Goal: Transaction & Acquisition: Purchase product/service

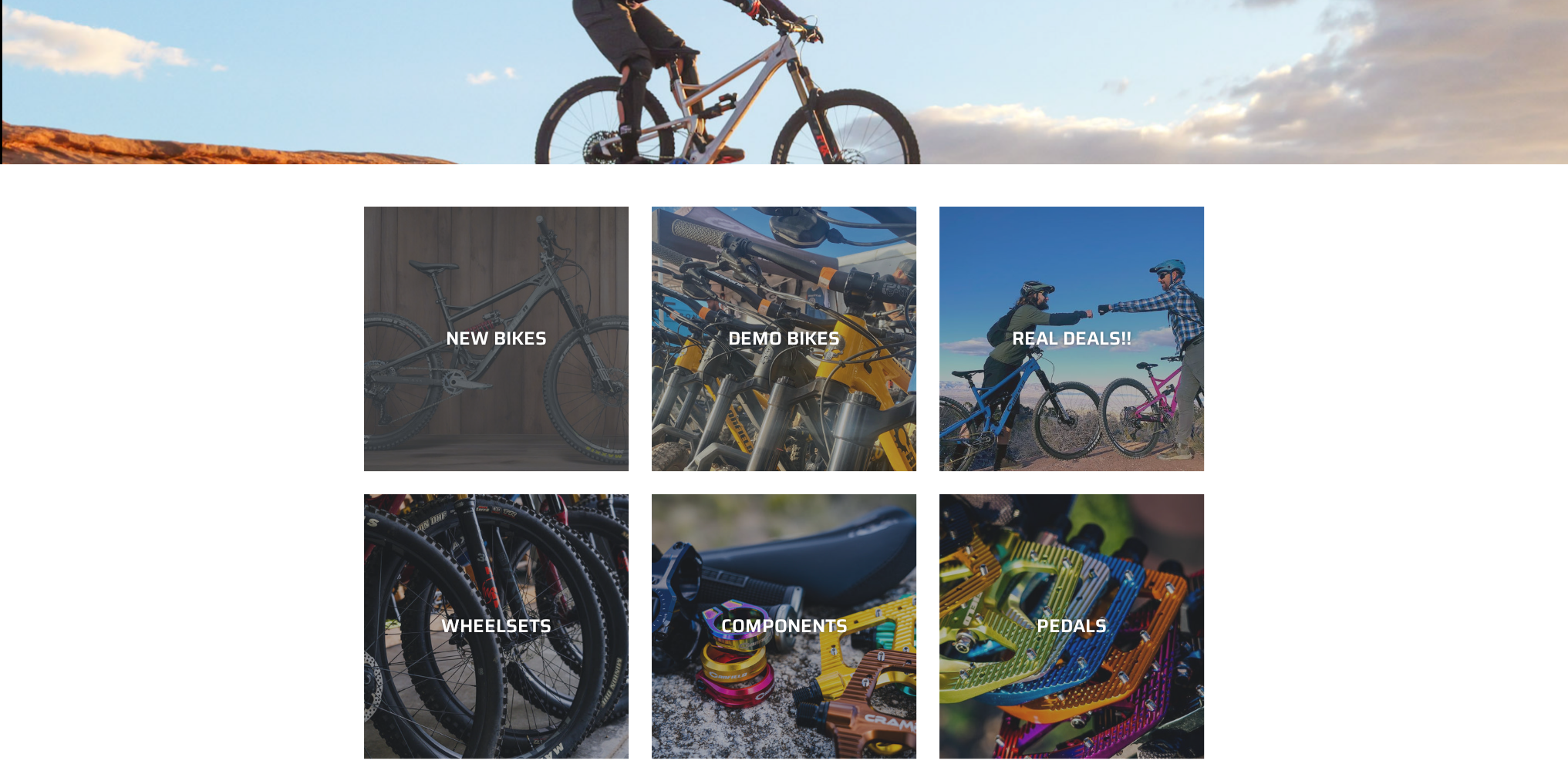
click at [508, 347] on div "NEW BIKES" at bounding box center [496, 339] width 265 height 23
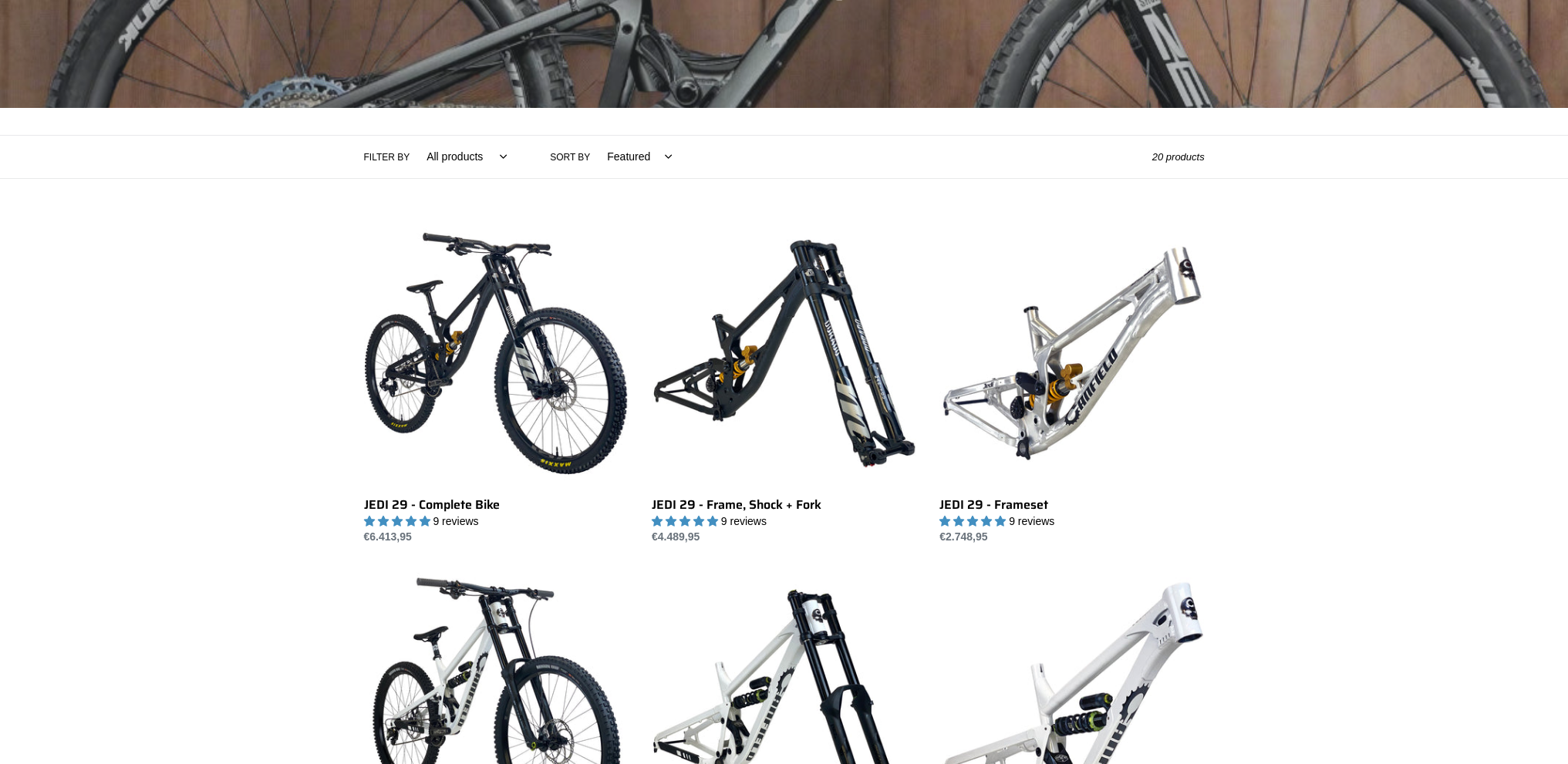
scroll to position [309, 0]
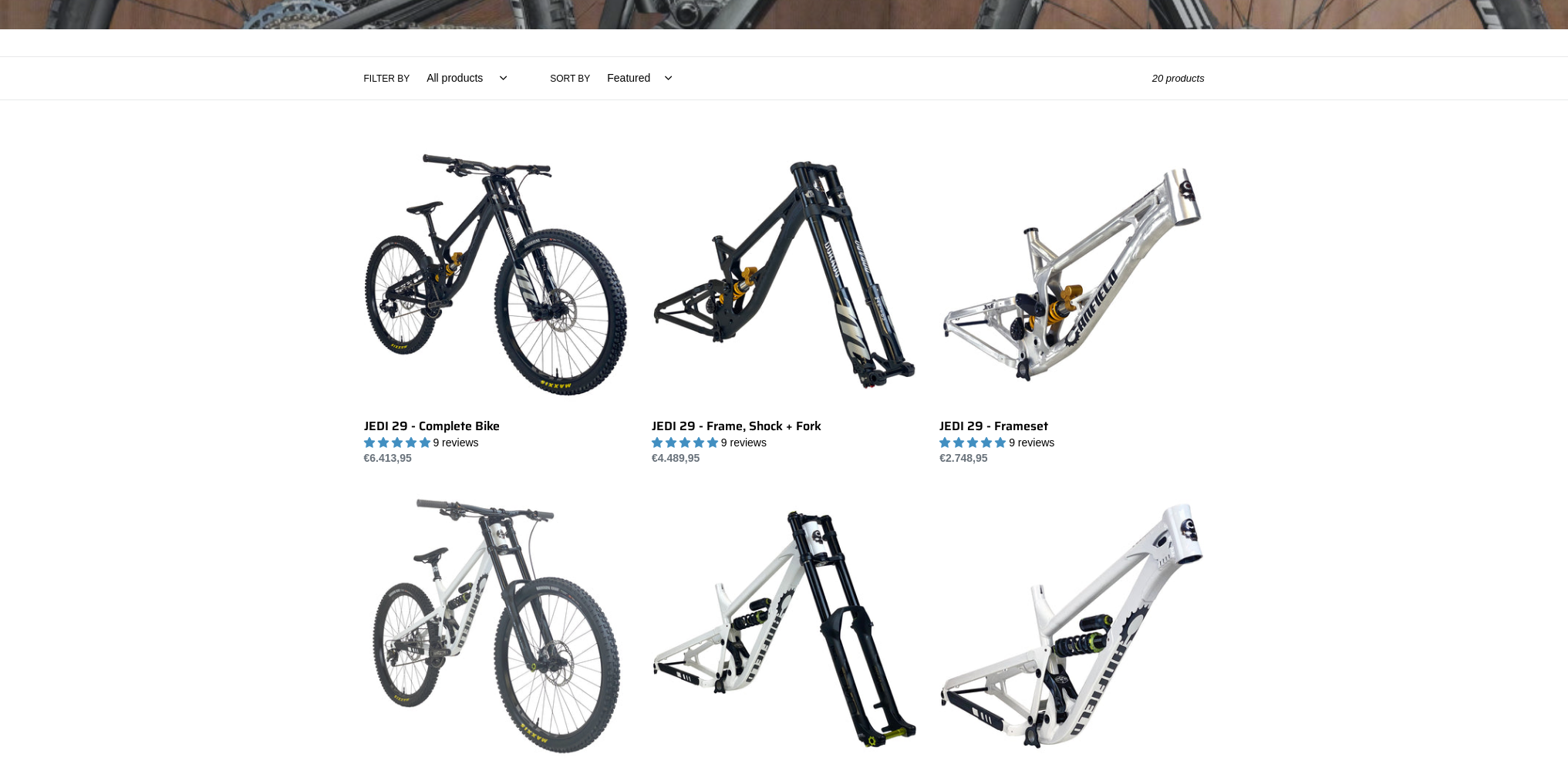
click at [499, 537] on link "ONE.2 DH - Complete Bike" at bounding box center [496, 656] width 265 height 324
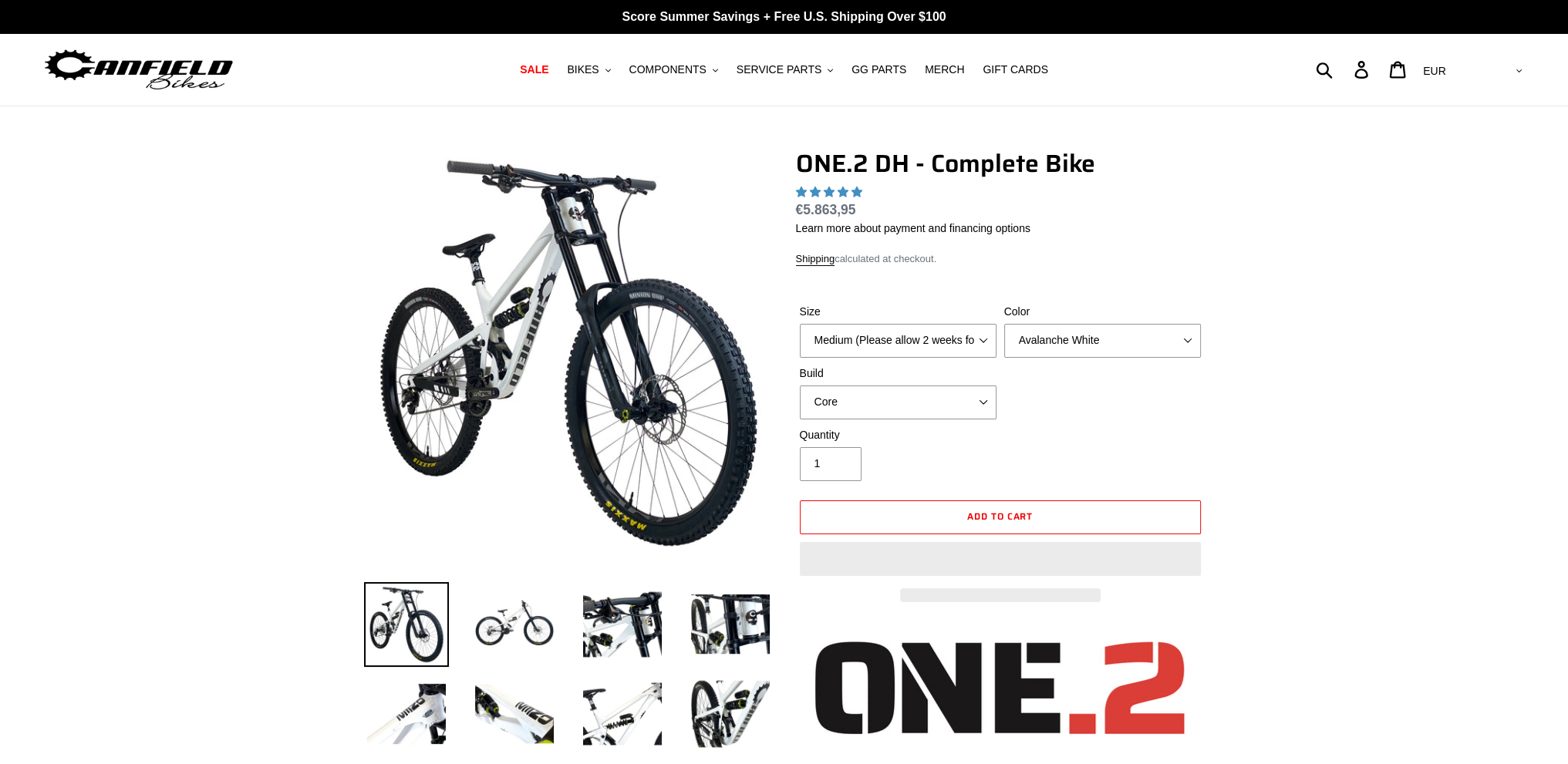
select select "highest-rating"
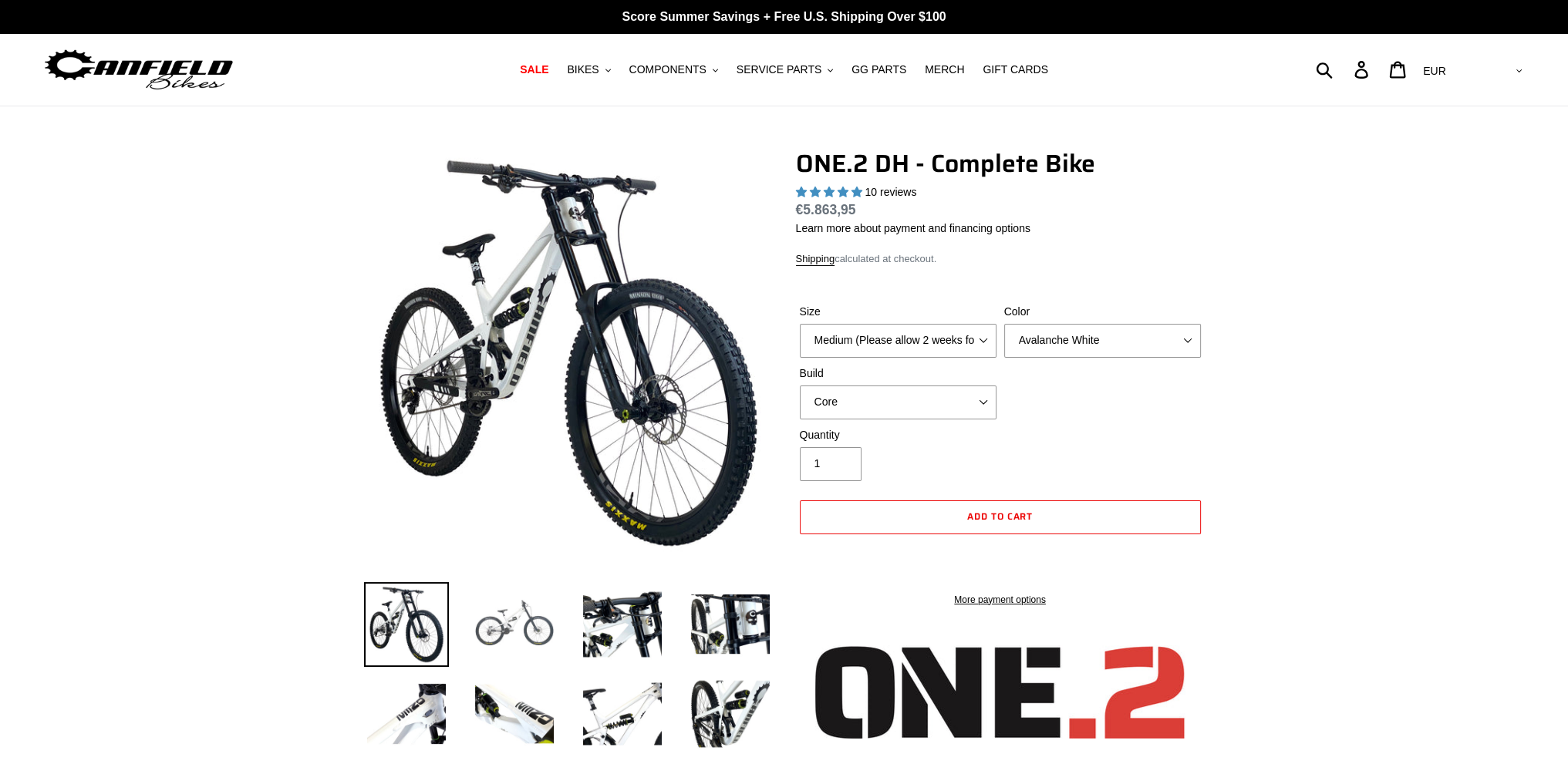
click at [514, 641] on img at bounding box center [515, 624] width 85 height 85
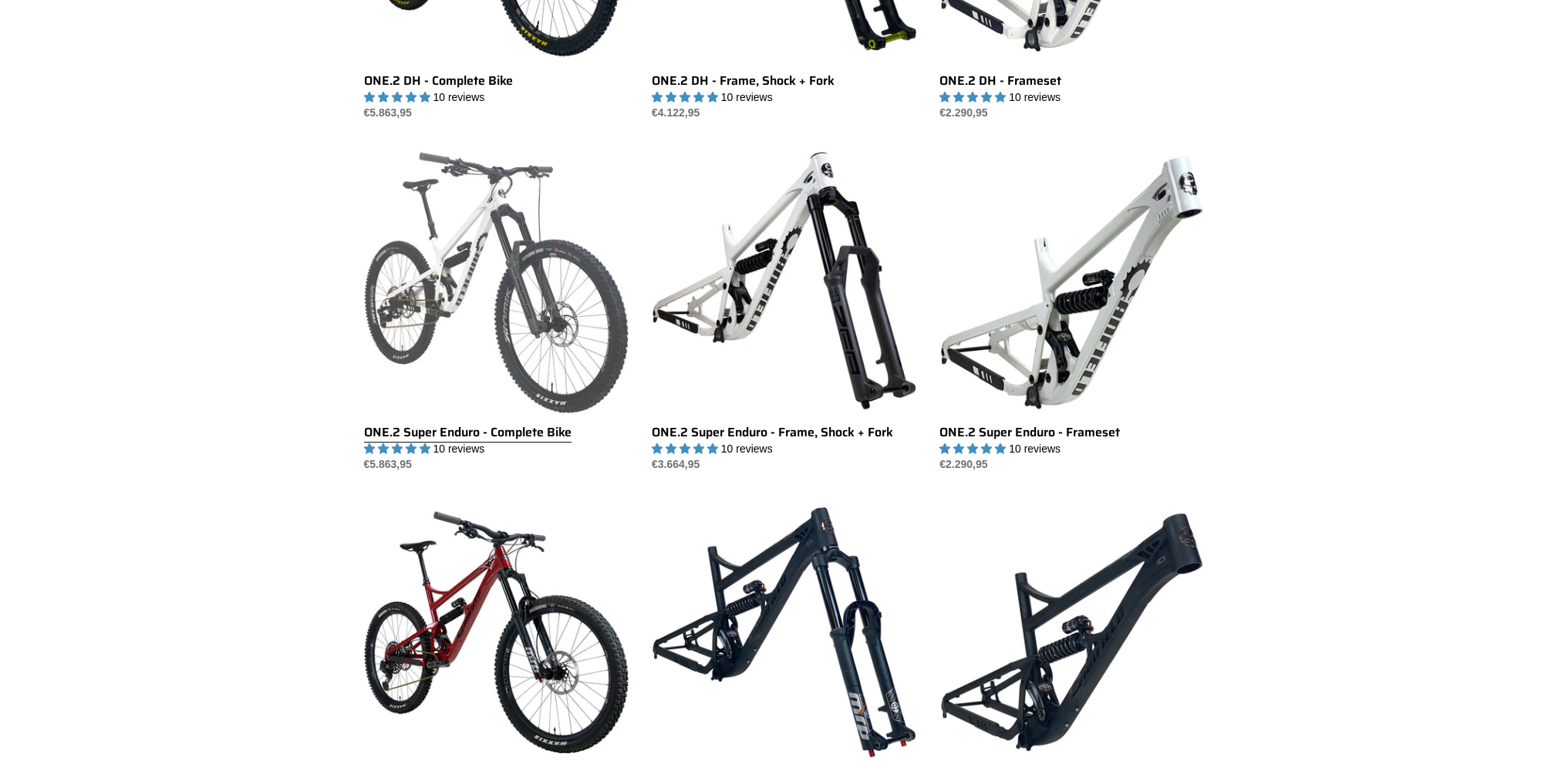
scroll to position [1002, 0]
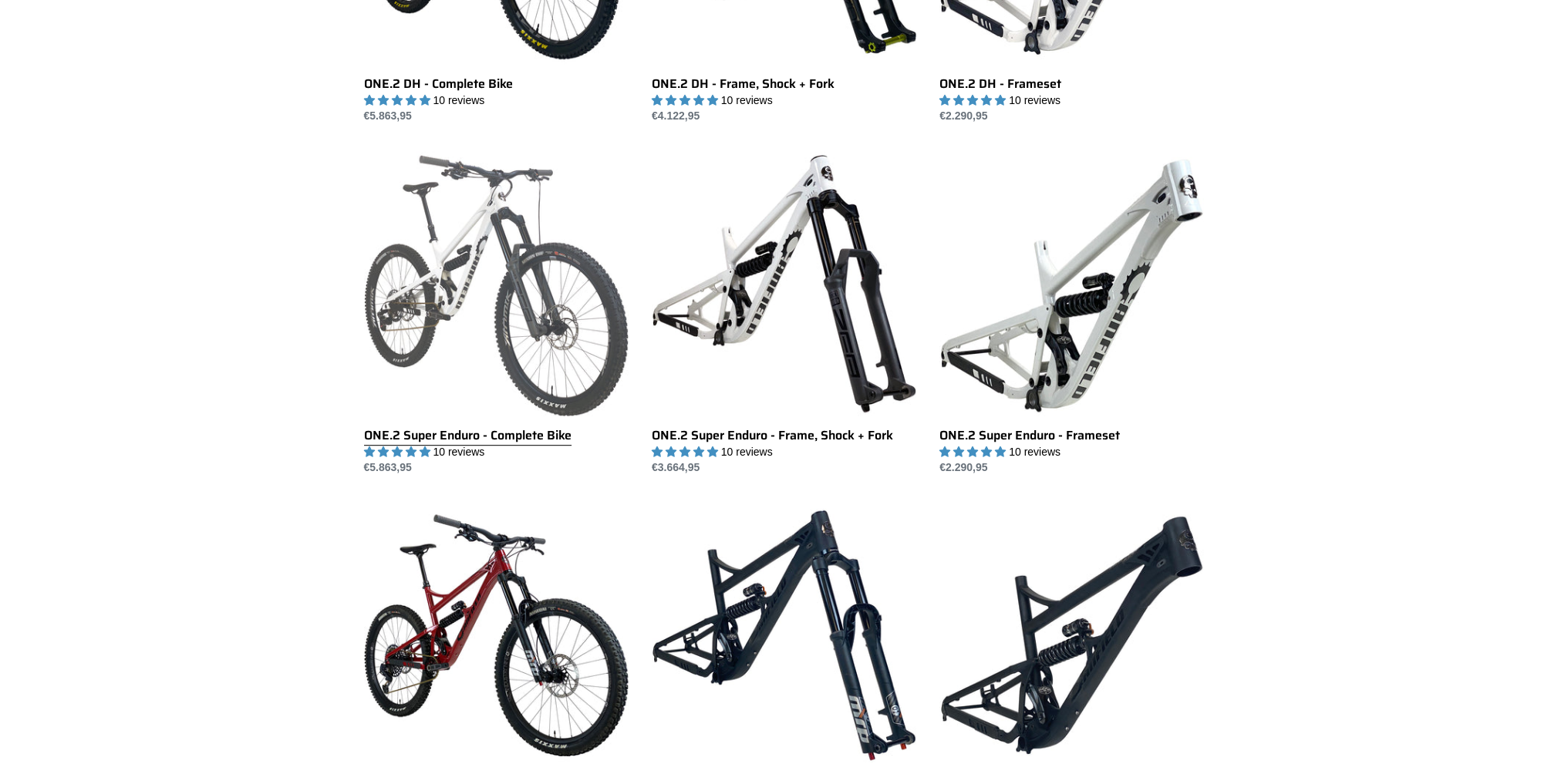
click at [441, 263] on link "ONE.2 Super Enduro - Complete Bike" at bounding box center [496, 313] width 265 height 324
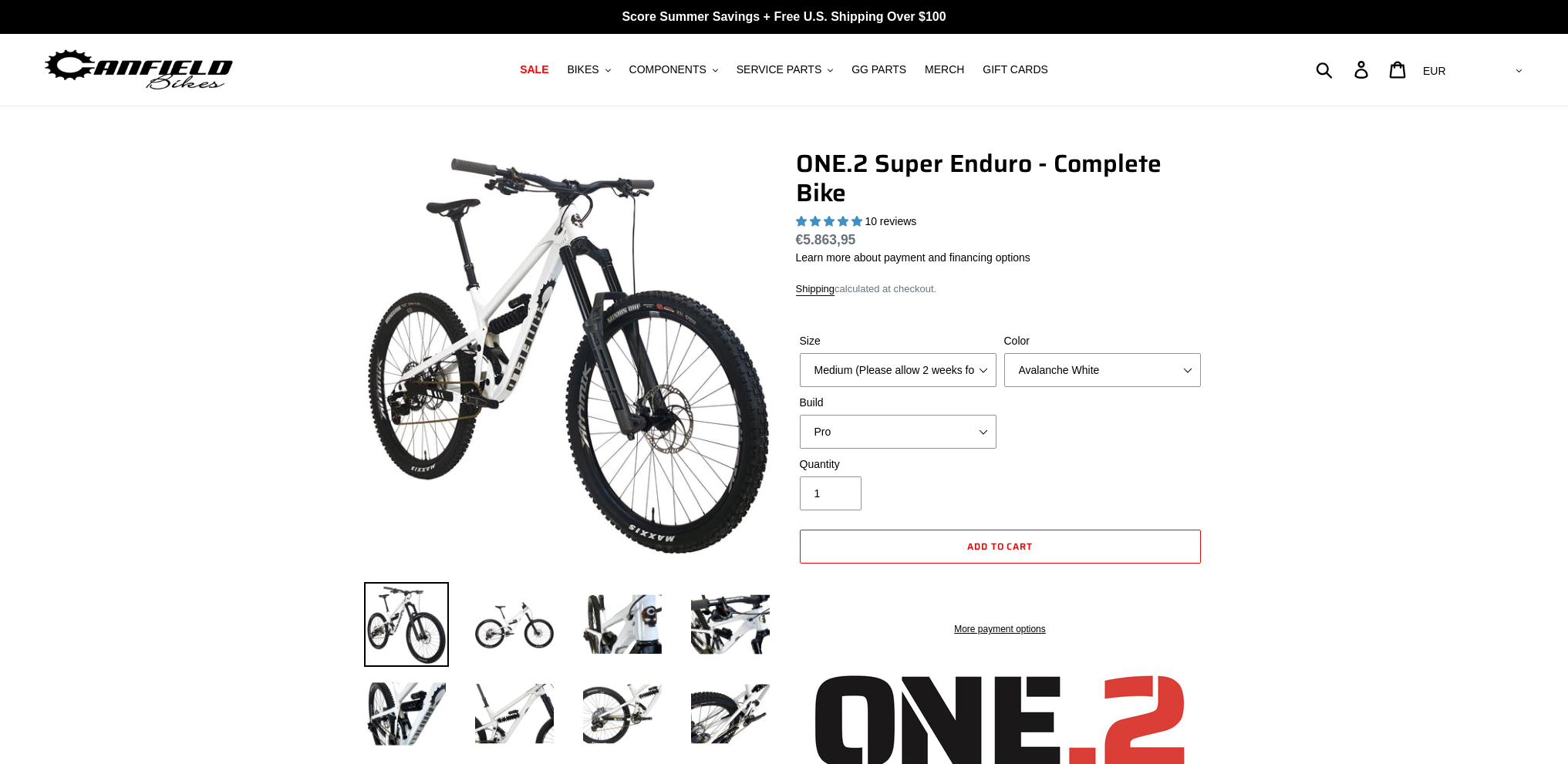
select select "highest-rating"
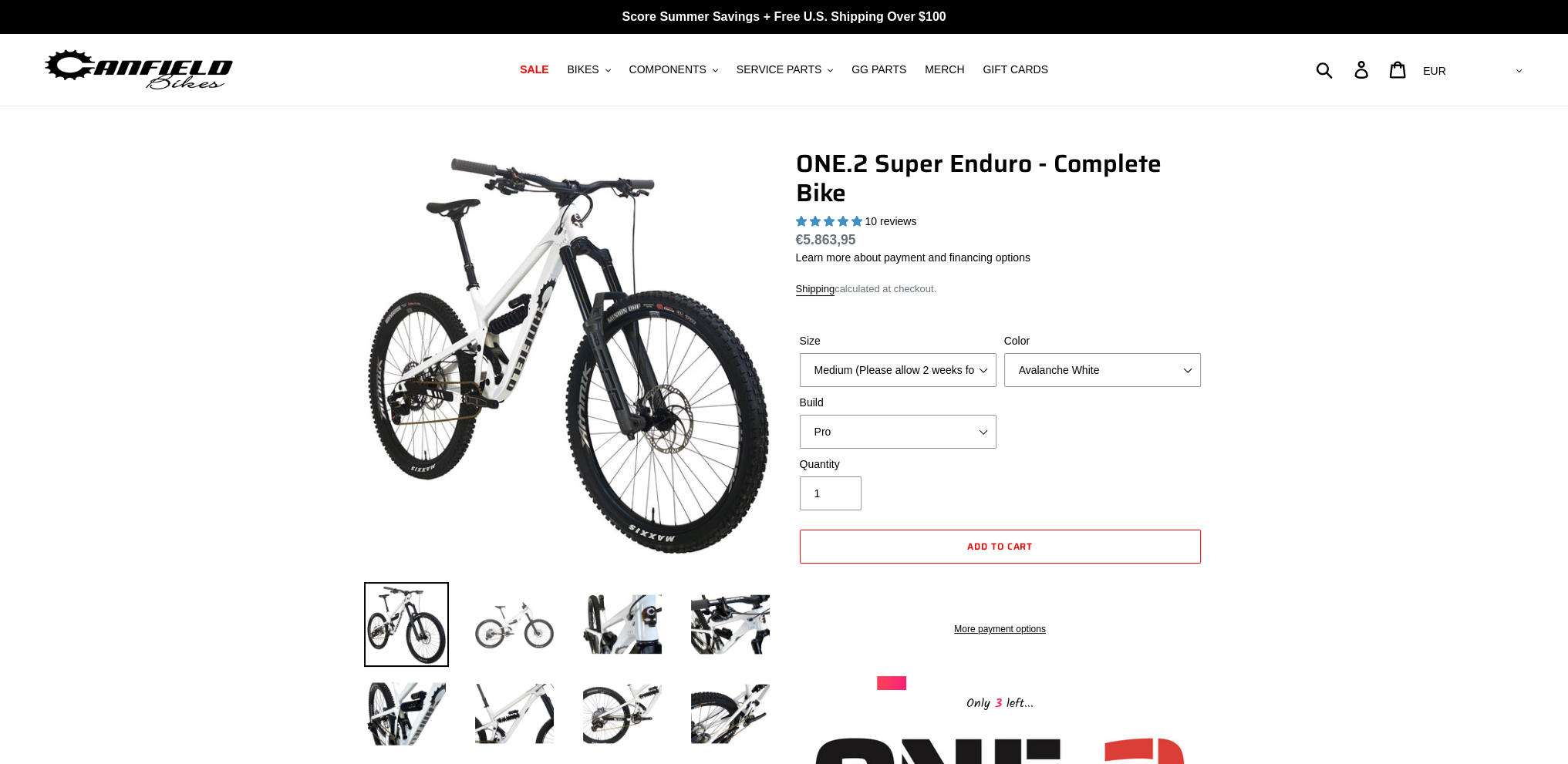
click at [535, 616] on img at bounding box center [515, 624] width 85 height 85
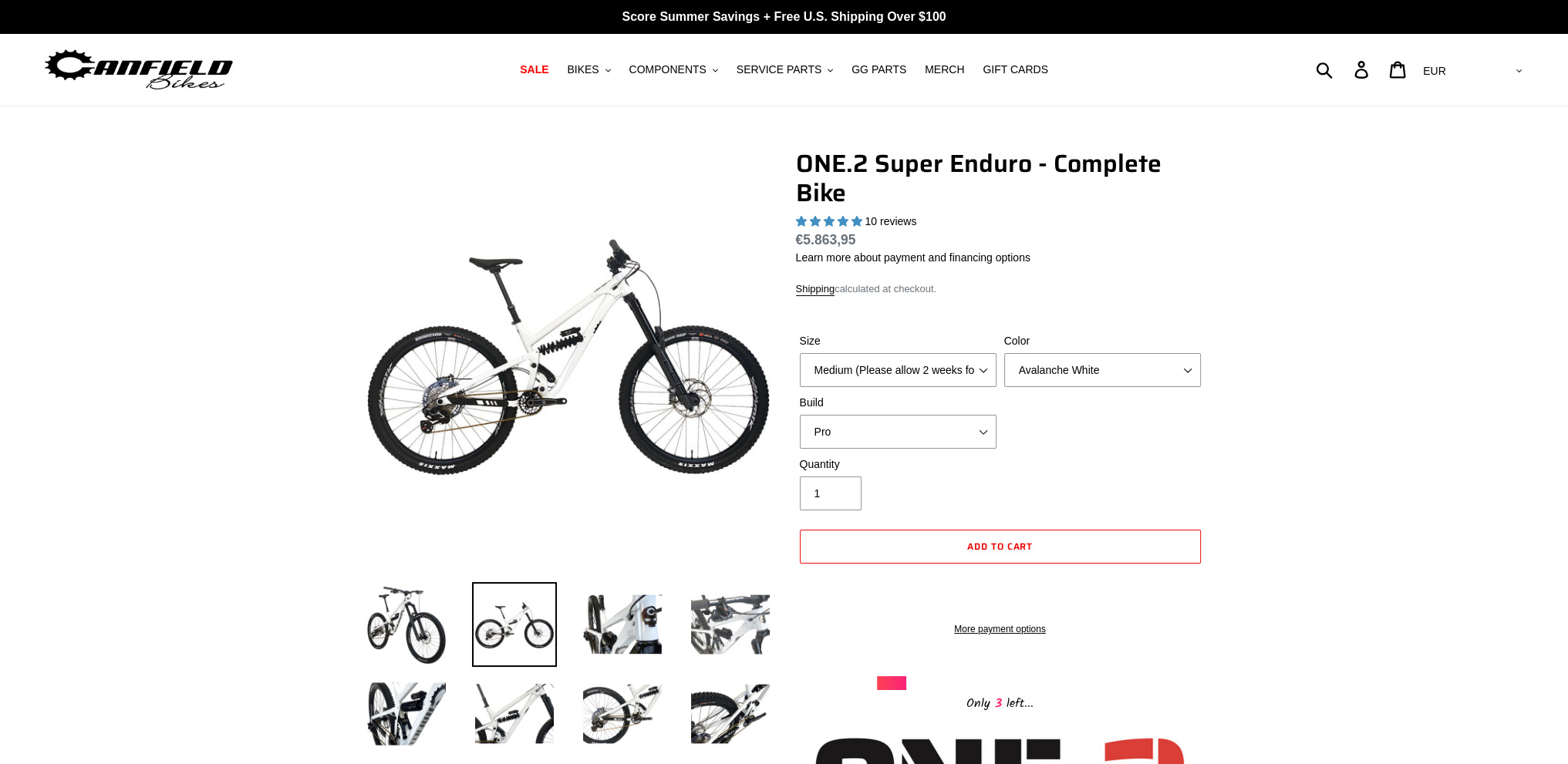
click at [692, 616] on img at bounding box center [731, 624] width 85 height 85
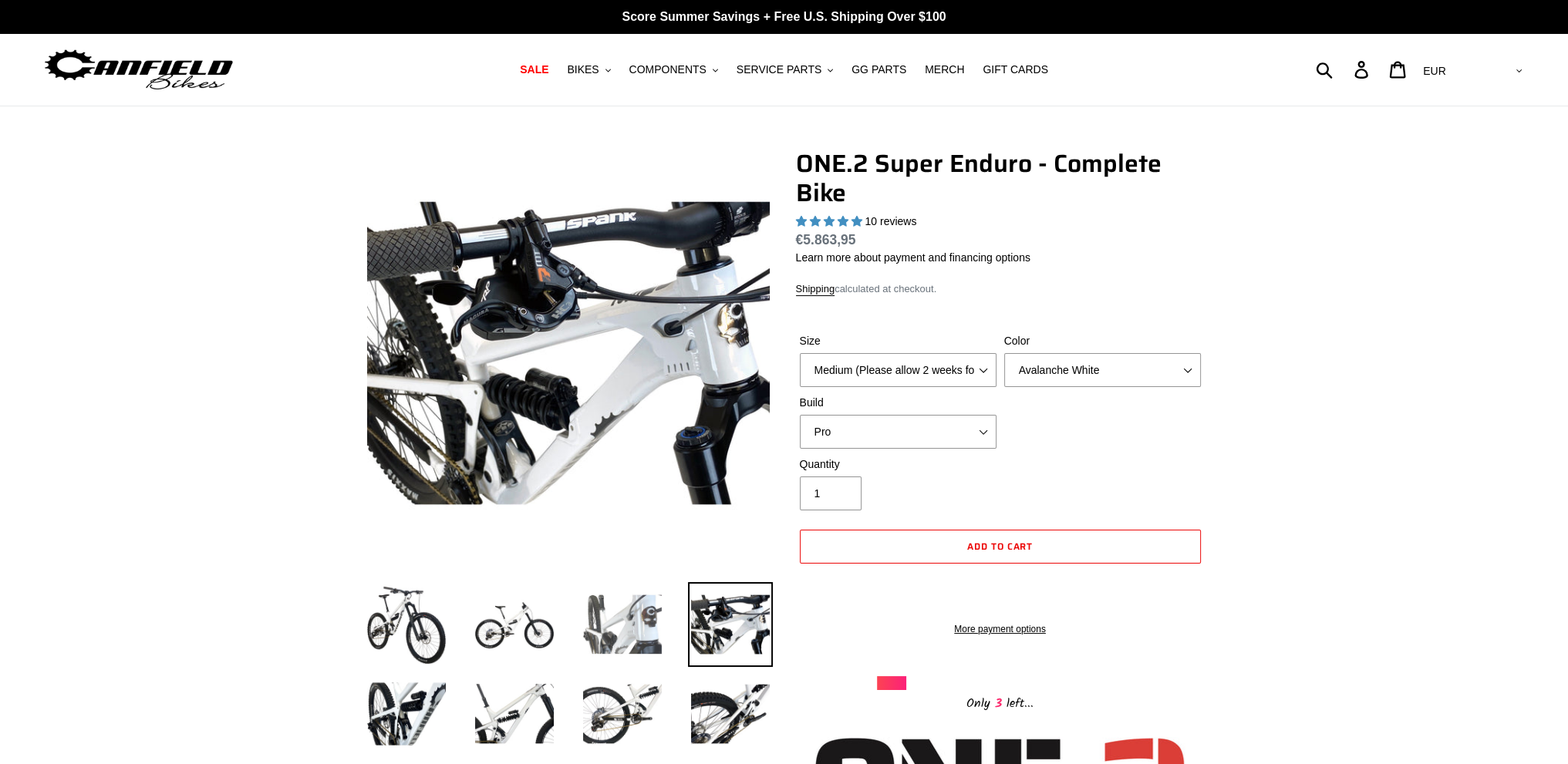
click at [617, 617] on img at bounding box center [622, 624] width 85 height 85
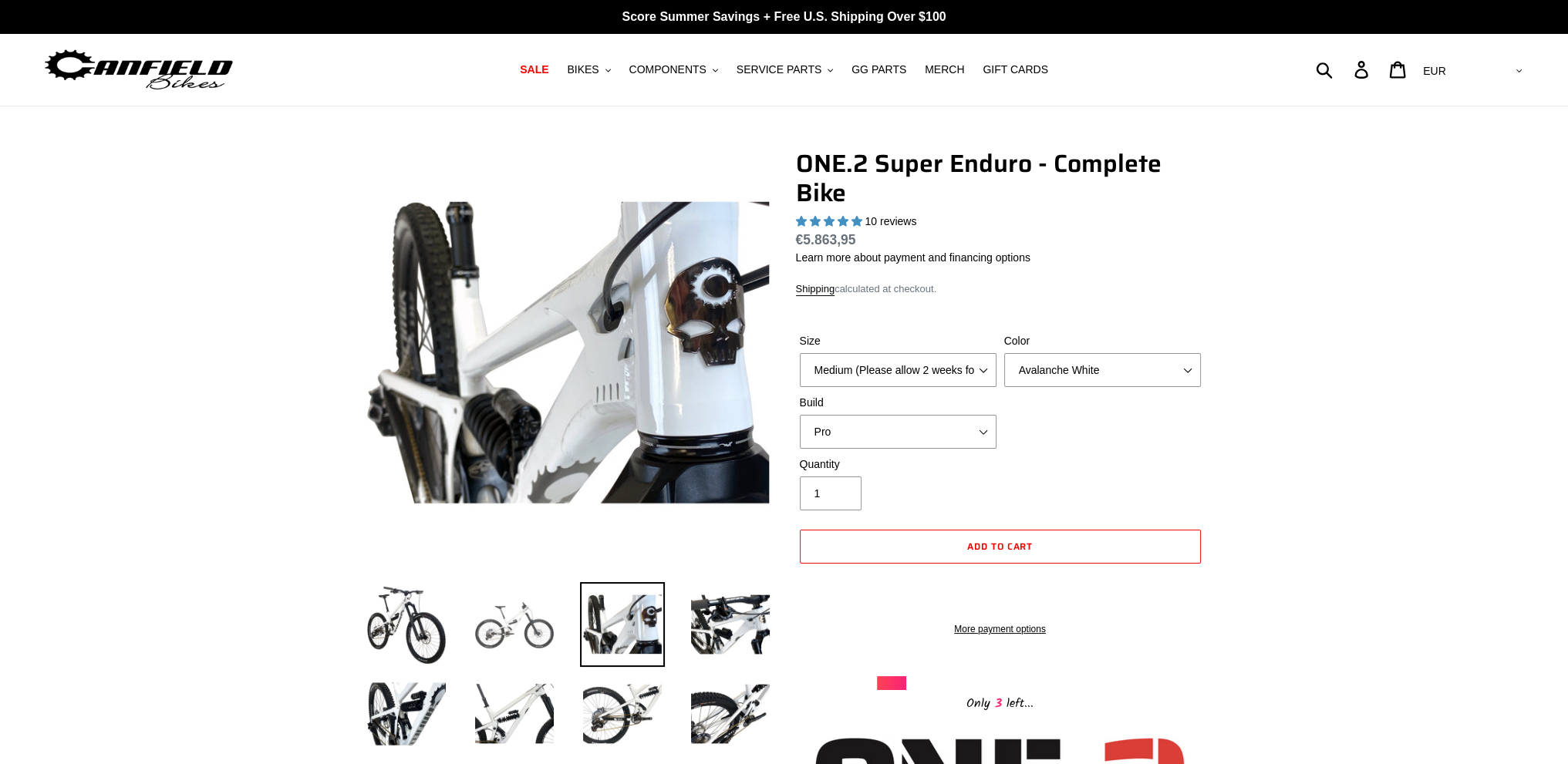
click at [550, 611] on img at bounding box center [515, 624] width 85 height 85
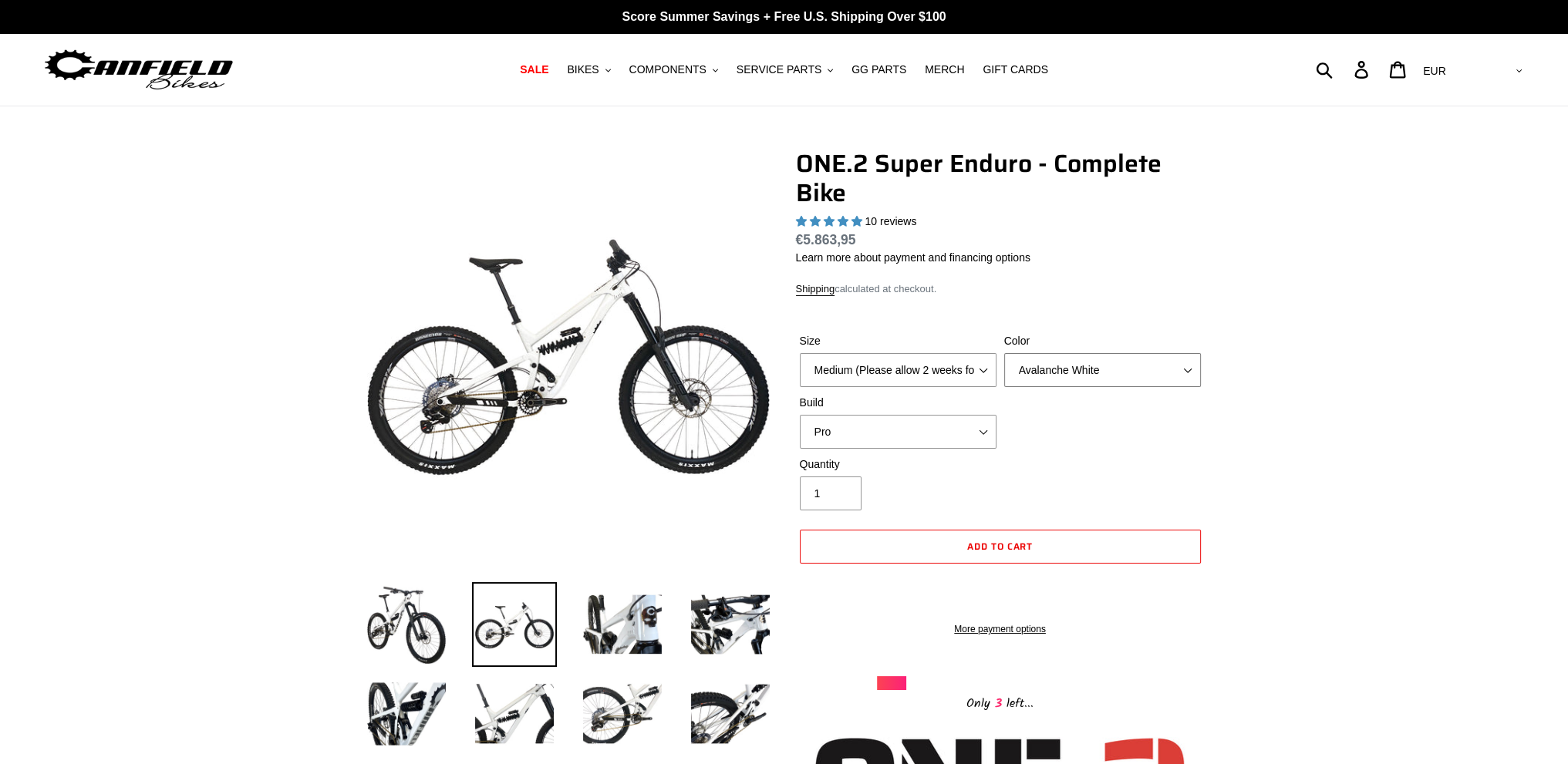
click at [1093, 363] on select "Avalanche White Bentonite Grey" at bounding box center [1102, 369] width 197 height 34
select select "Bentonite Grey"
click at [1004, 353] on select "Avalanche White Bentonite Grey" at bounding box center [1102, 369] width 197 height 34
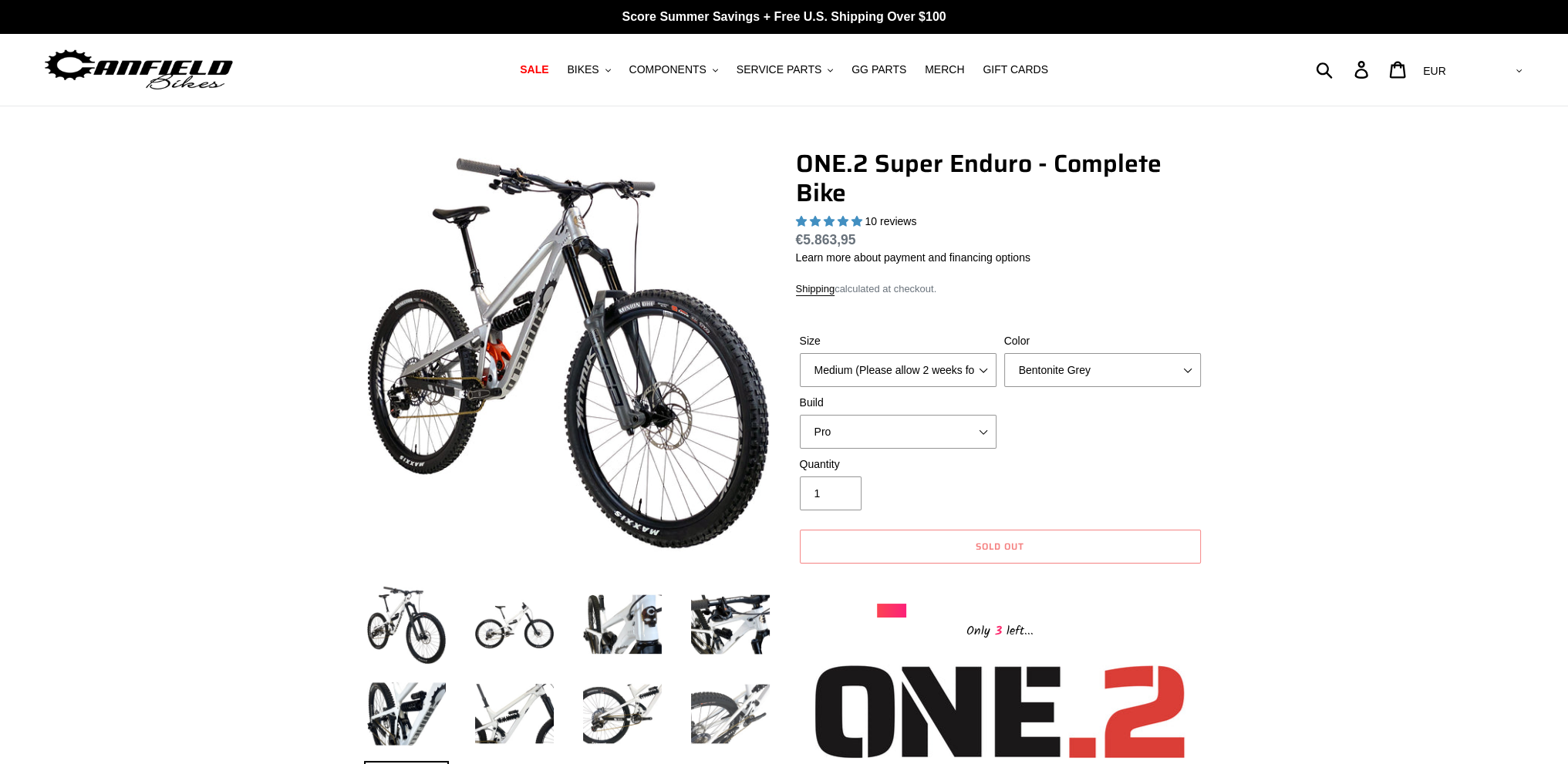
click at [729, 708] on img at bounding box center [731, 714] width 85 height 85
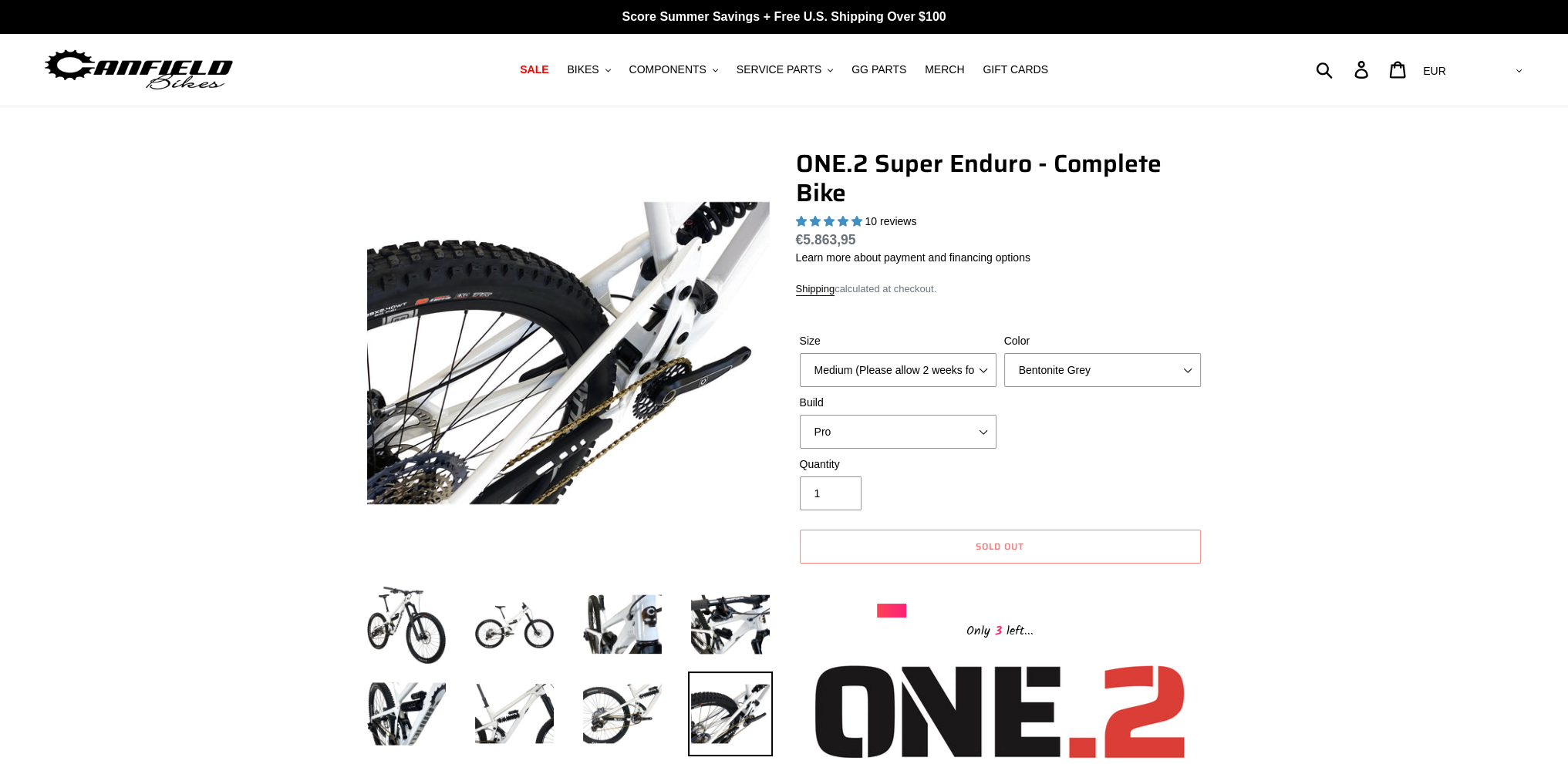
click at [675, 716] on li at bounding box center [718, 717] width 108 height 89
click at [879, 434] on select "Pro" at bounding box center [898, 431] width 197 height 34
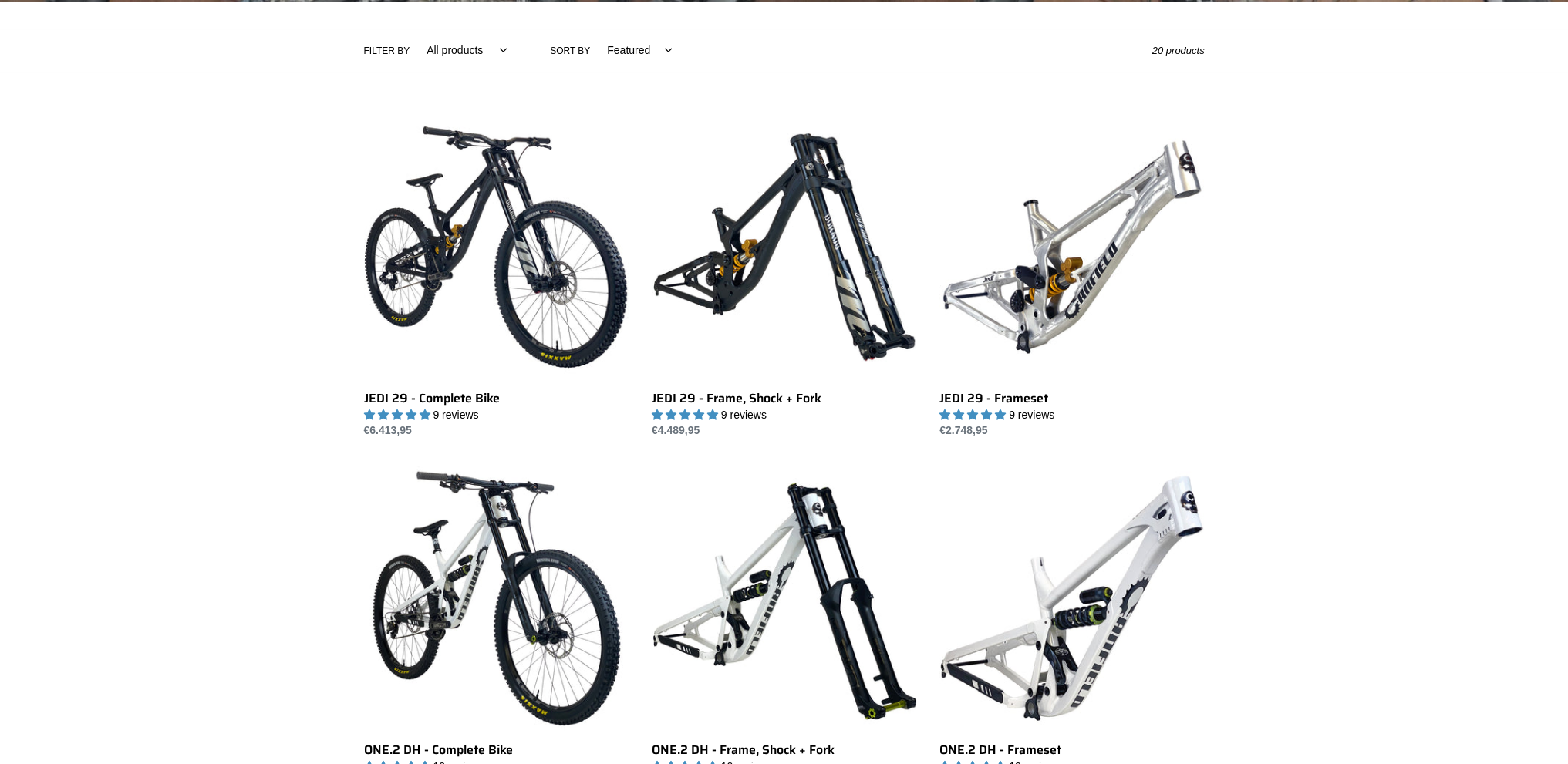
scroll to position [154, 0]
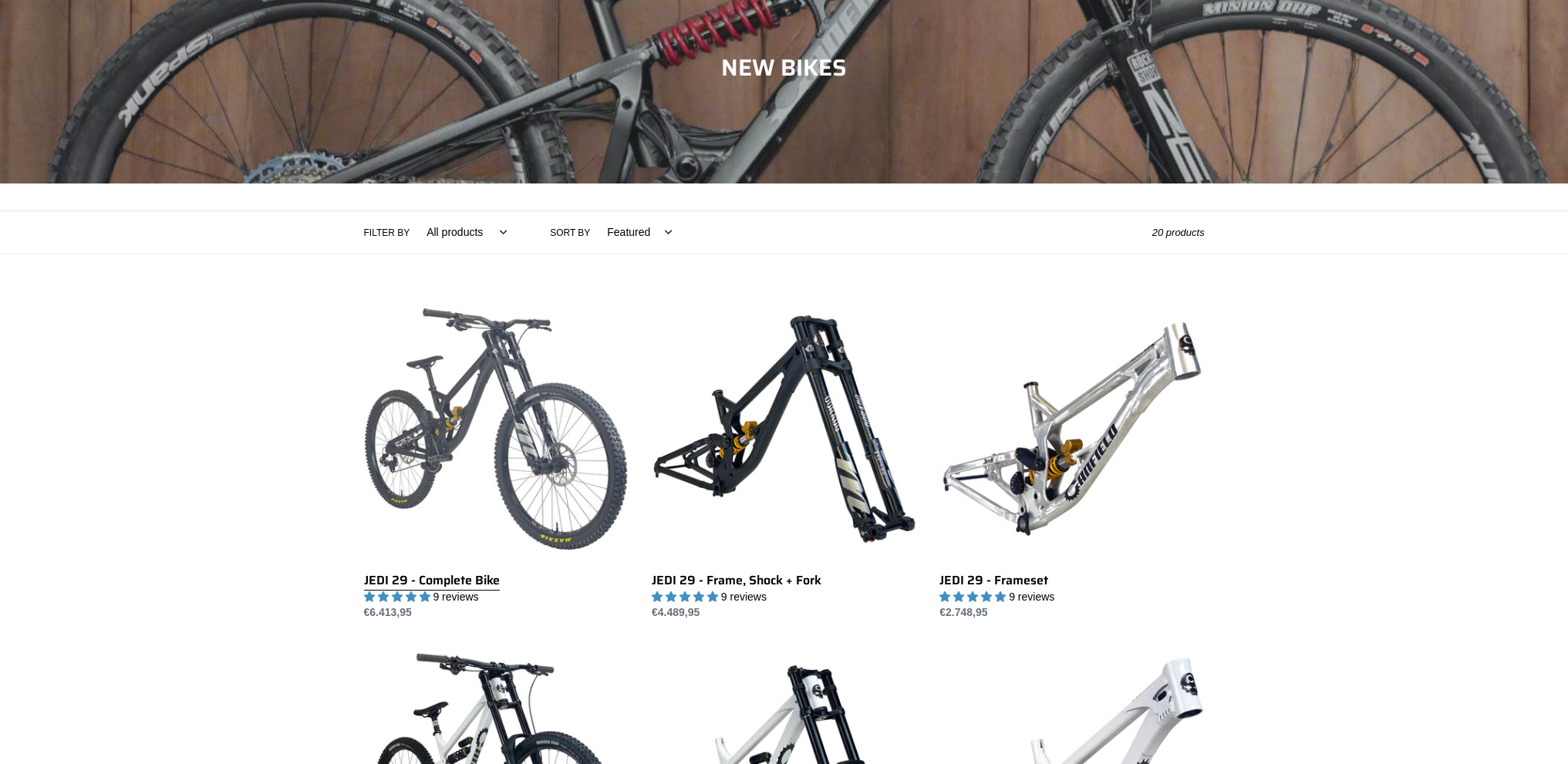
click at [495, 413] on link "JEDI 29 - Complete Bike" at bounding box center [496, 459] width 265 height 324
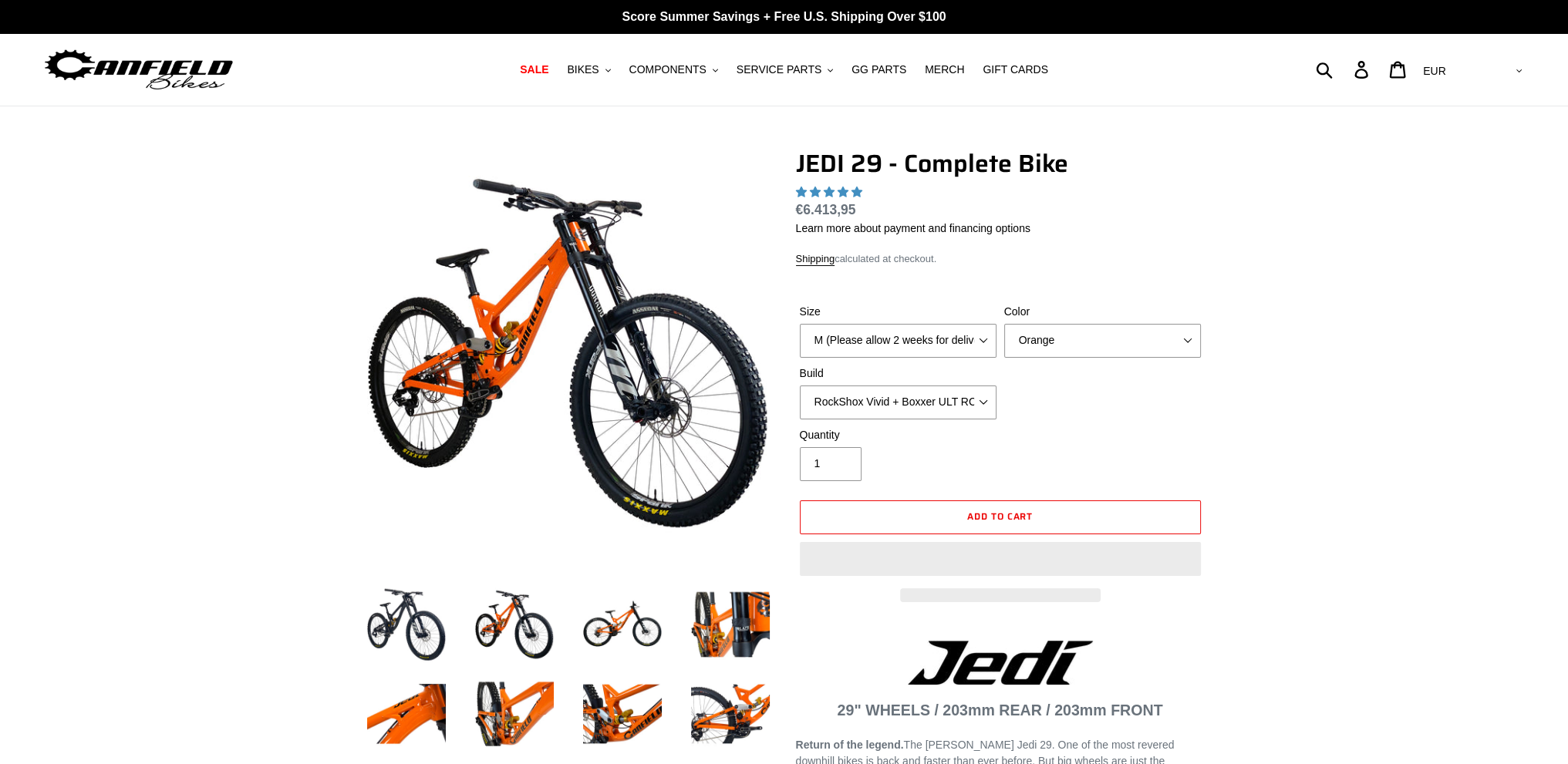
select select "highest-rating"
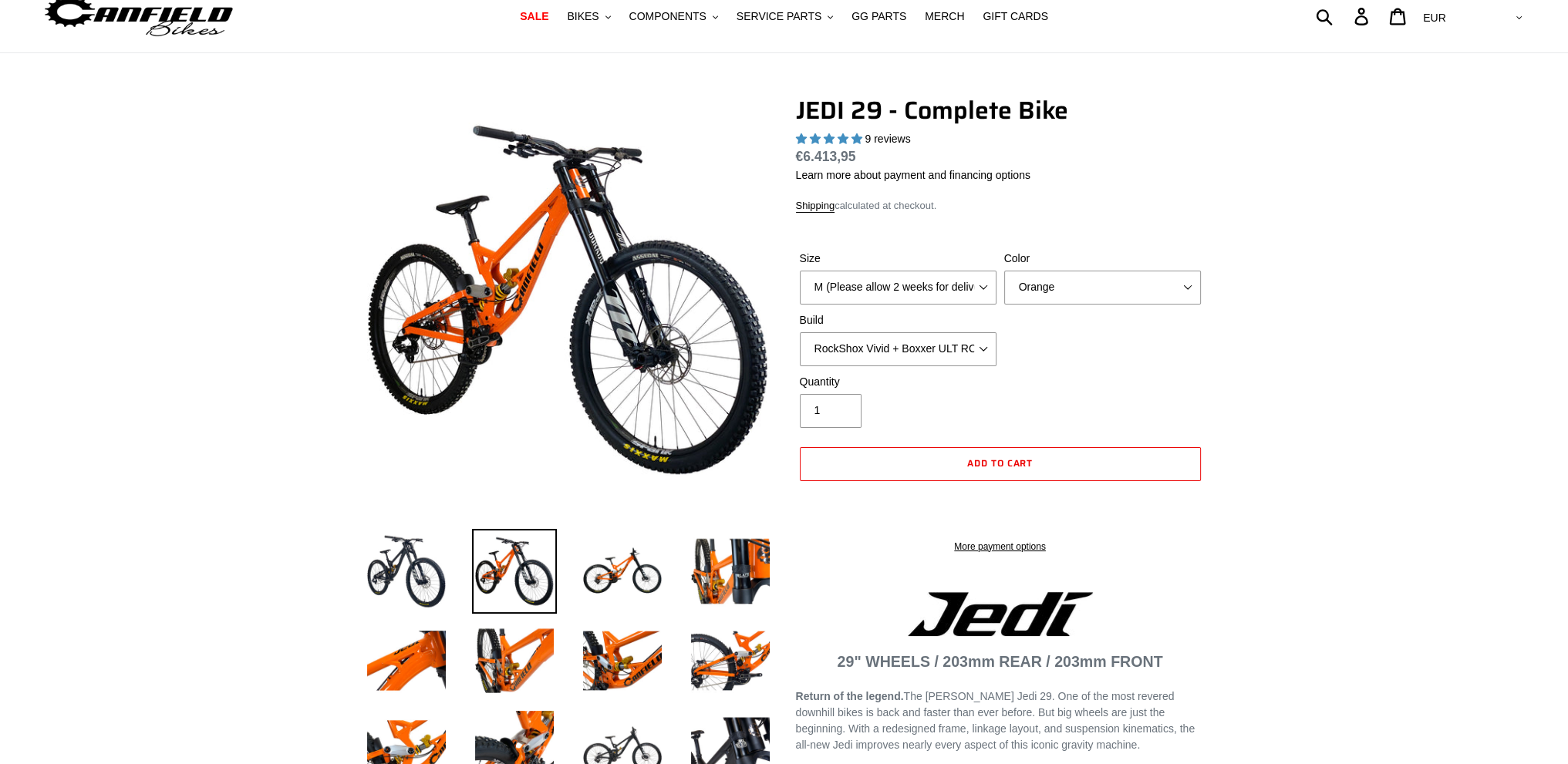
scroll to position [77, 0]
